Goal: Information Seeking & Learning: Compare options

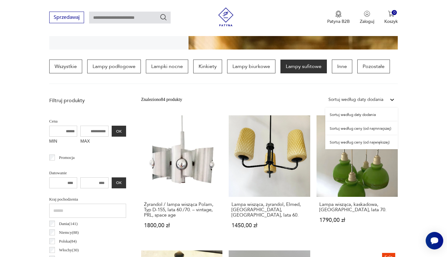
click at [382, 96] on div "Sortuj według daty dodania" at bounding box center [356, 99] width 55 height 7
click at [352, 128] on div "Sortuj według ceny (od najmniejszej)" at bounding box center [362, 129] width 73 height 14
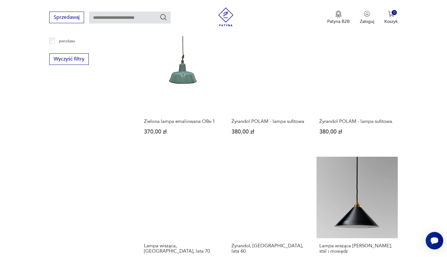
scroll to position [657, 0]
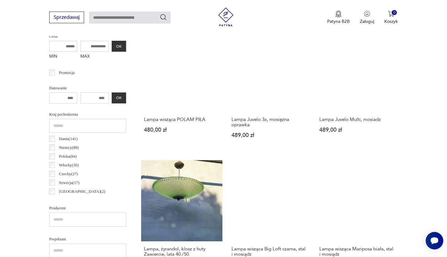
scroll to position [234, 0]
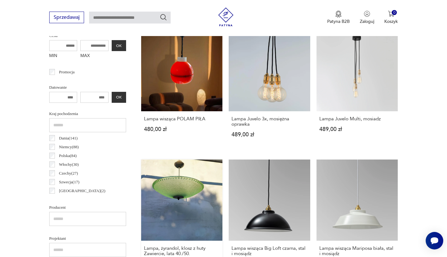
click at [223, 160] on link "Lampa, żyrandol, klosz z huty Zawiercie, lata 40./50. 500,00 zł" at bounding box center [182, 220] width 82 height 120
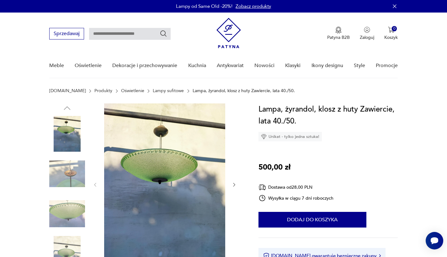
click at [235, 185] on icon "button" at bounding box center [234, 184] width 5 height 5
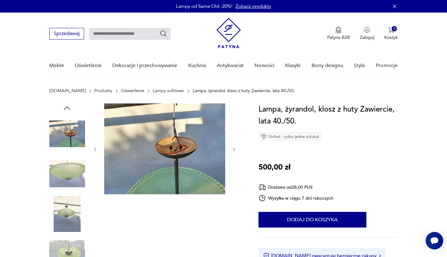
click at [235, 185] on div at bounding box center [165, 150] width 144 height 92
click at [231, 148] on div at bounding box center [165, 150] width 144 height 92
click at [233, 149] on icon "button" at bounding box center [234, 149] width 5 height 5
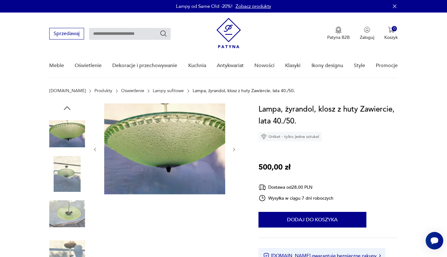
click at [233, 149] on icon "button" at bounding box center [234, 149] width 5 height 5
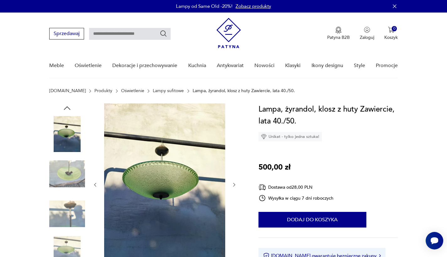
click at [233, 149] on div at bounding box center [165, 185] width 144 height 163
click at [234, 187] on icon "button" at bounding box center [234, 184] width 5 height 5
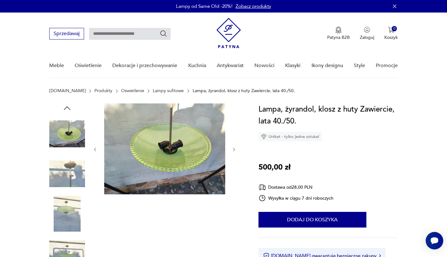
click at [232, 151] on icon "button" at bounding box center [234, 149] width 5 height 5
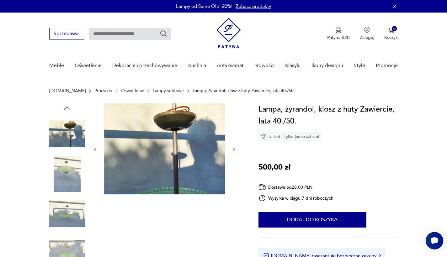
click at [234, 149] on icon "button" at bounding box center [234, 150] width 2 height 4
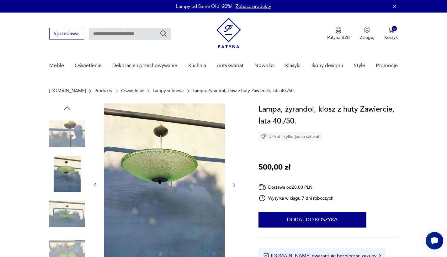
click at [234, 149] on div at bounding box center [165, 185] width 144 height 163
click at [235, 185] on icon "button" at bounding box center [234, 184] width 5 height 5
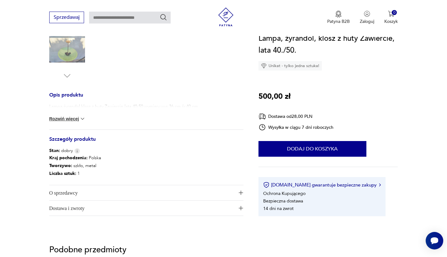
scroll to position [205, 0]
click at [72, 118] on button "Rozwiń więcej" at bounding box center [67, 119] width 36 height 6
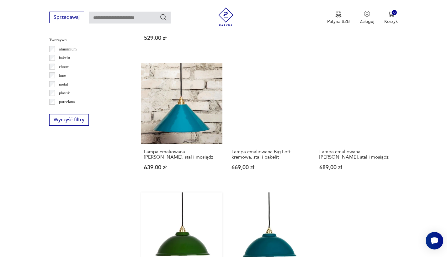
scroll to position [588, 0]
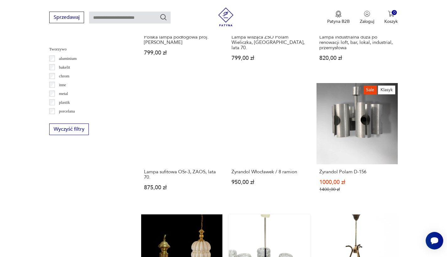
scroll to position [581, 0]
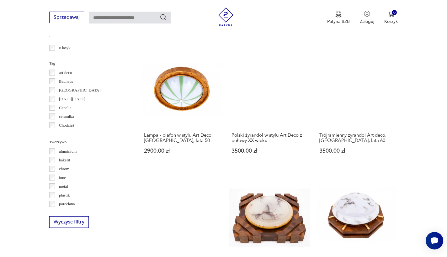
scroll to position [489, 0]
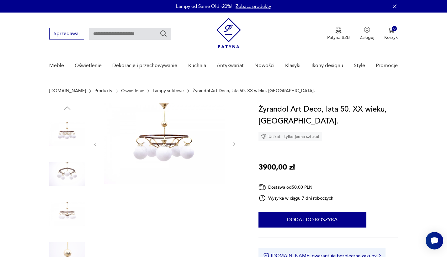
click at [234, 143] on icon "button" at bounding box center [234, 144] width 5 height 5
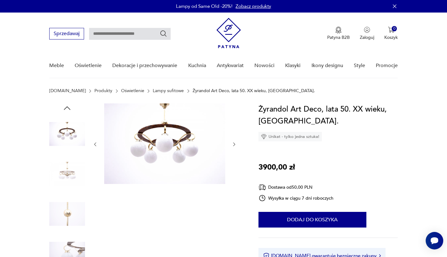
click at [169, 148] on img at bounding box center [164, 144] width 121 height 81
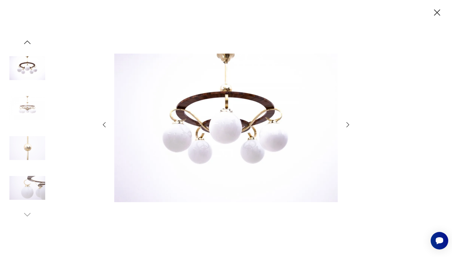
click at [346, 127] on icon "button" at bounding box center [348, 125] width 8 height 8
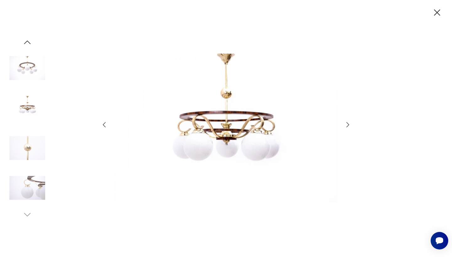
click at [346, 127] on icon "button" at bounding box center [348, 125] width 8 height 8
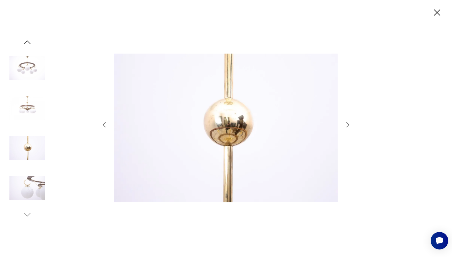
click at [346, 127] on icon "button" at bounding box center [348, 125] width 8 height 8
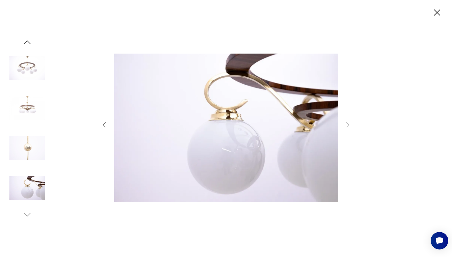
click at [436, 12] on icon "button" at bounding box center [437, 12] width 6 height 6
